Goal: Task Accomplishment & Management: Use online tool/utility

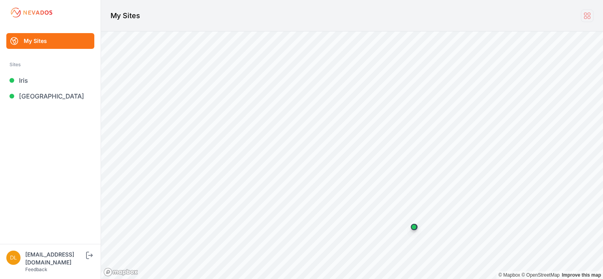
click at [588, 15] on icon at bounding box center [587, 15] width 9 height 9
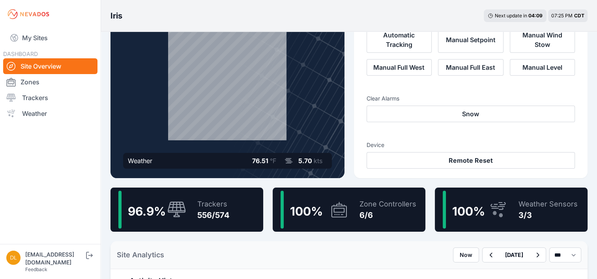
scroll to position [39, 0]
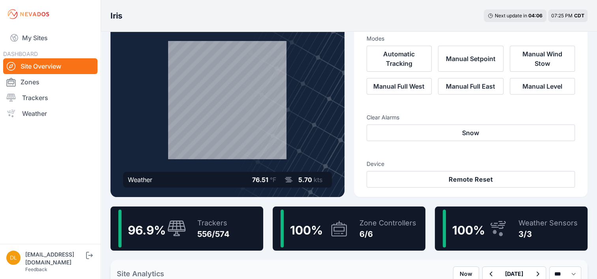
click at [225, 221] on div "Trackers" at bounding box center [213, 223] width 32 height 11
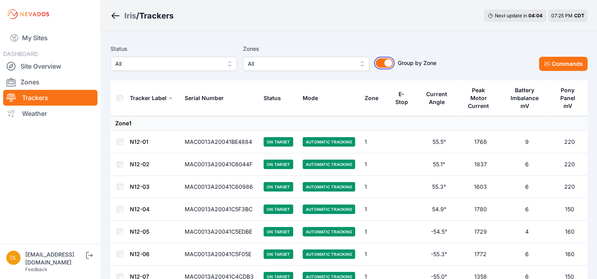
click at [384, 64] on button "Group by Zone" at bounding box center [384, 62] width 17 height 9
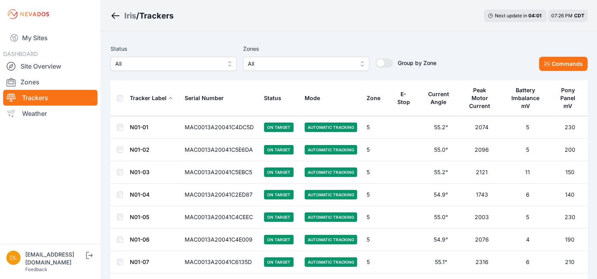
click at [399, 96] on div "E-Stop" at bounding box center [403, 98] width 15 height 16
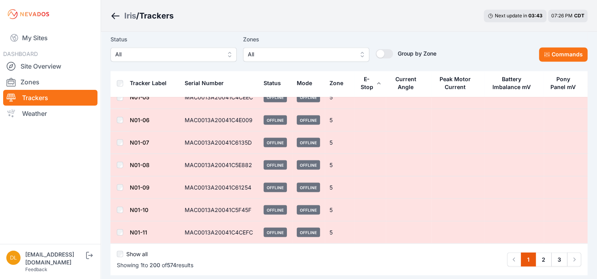
scroll to position [4363, 0]
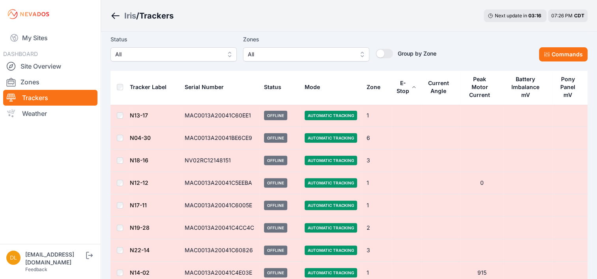
scroll to position [276, 0]
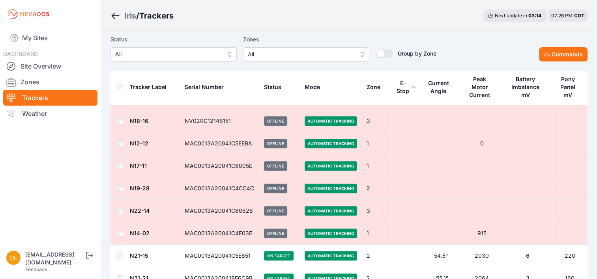
click at [136, 49] on button "All" at bounding box center [174, 54] width 126 height 14
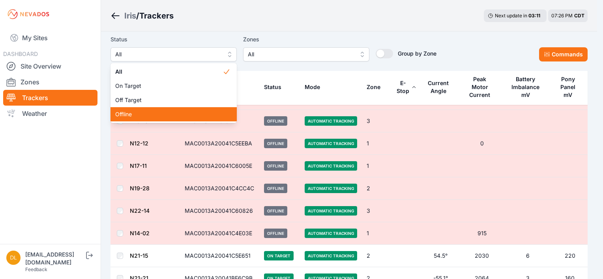
click at [141, 111] on span "Offline" at bounding box center [168, 115] width 107 height 8
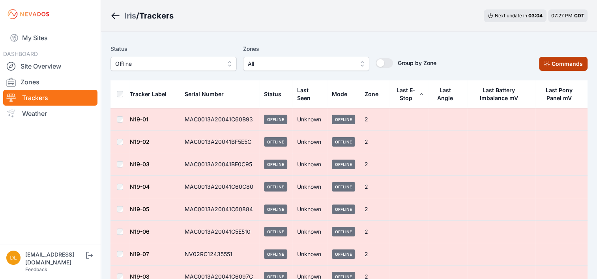
click at [554, 64] on button "Commands" at bounding box center [563, 64] width 49 height 14
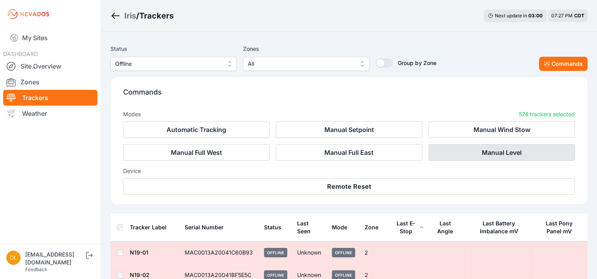
click at [431, 154] on button "Manual Level" at bounding box center [502, 152] width 146 height 17
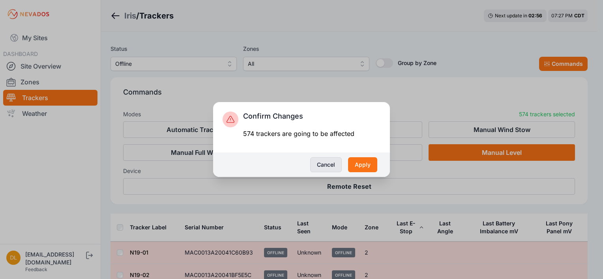
click at [335, 163] on button "Cancel" at bounding box center [326, 164] width 32 height 15
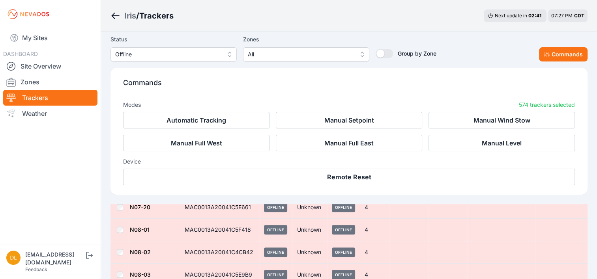
scroll to position [6275, 0]
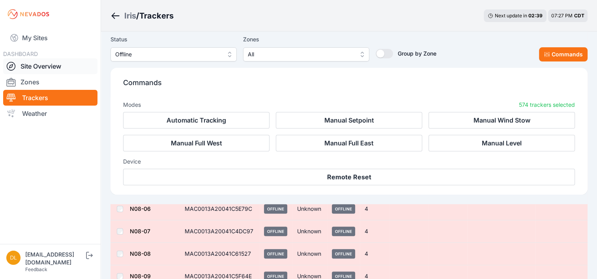
click at [64, 62] on link "Site Overview" at bounding box center [50, 66] width 94 height 16
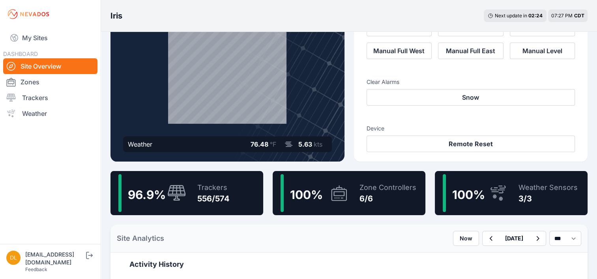
scroll to position [79, 0]
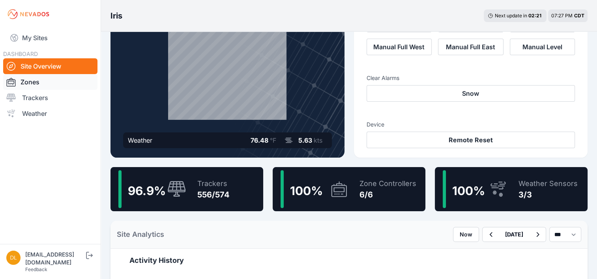
click at [45, 81] on link "Zones" at bounding box center [50, 82] width 94 height 16
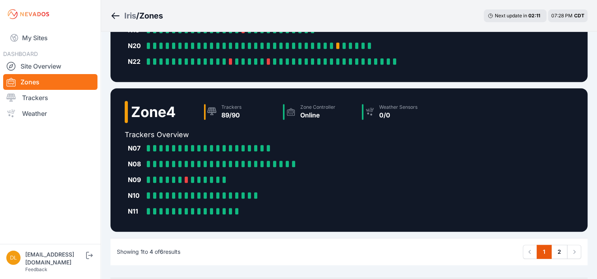
scroll to position [381, 0]
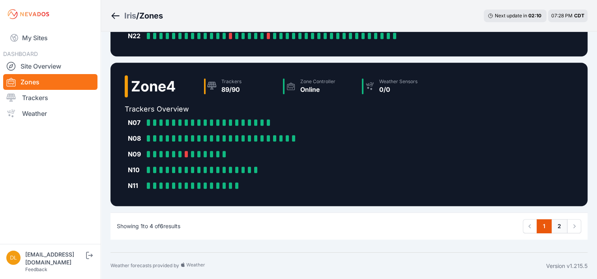
click at [562, 223] on link "2" at bounding box center [559, 226] width 16 height 14
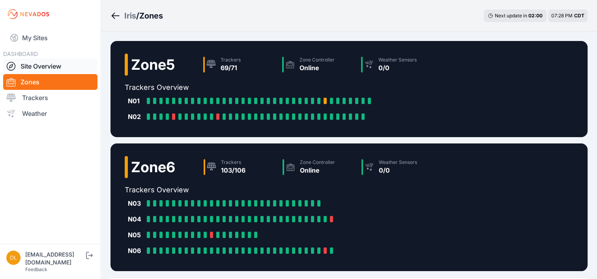
click at [52, 66] on link "Site Overview" at bounding box center [50, 66] width 94 height 16
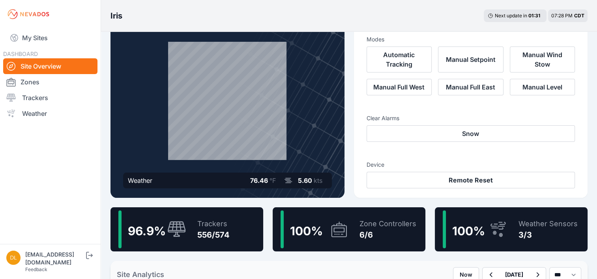
scroll to position [39, 0]
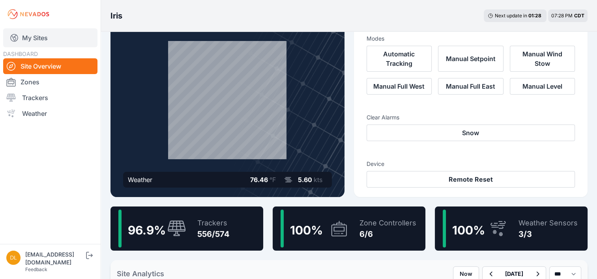
click at [50, 42] on link "My Sites" at bounding box center [50, 37] width 94 height 19
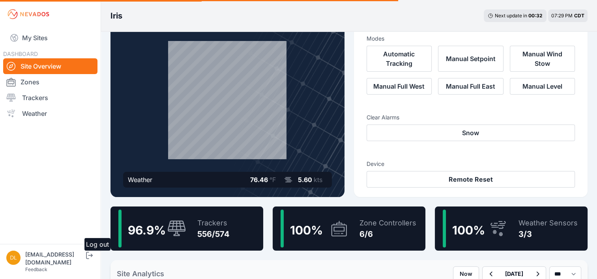
click at [87, 260] on icon "submit" at bounding box center [89, 255] width 10 height 9
